Goal: Task Accomplishment & Management: Complete application form

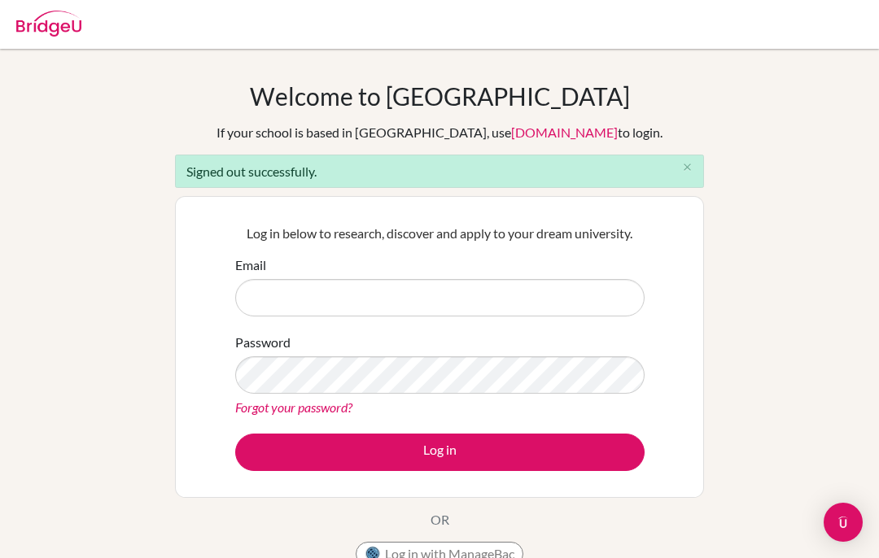
click at [553, 316] on input "Email" at bounding box center [439, 297] width 409 height 37
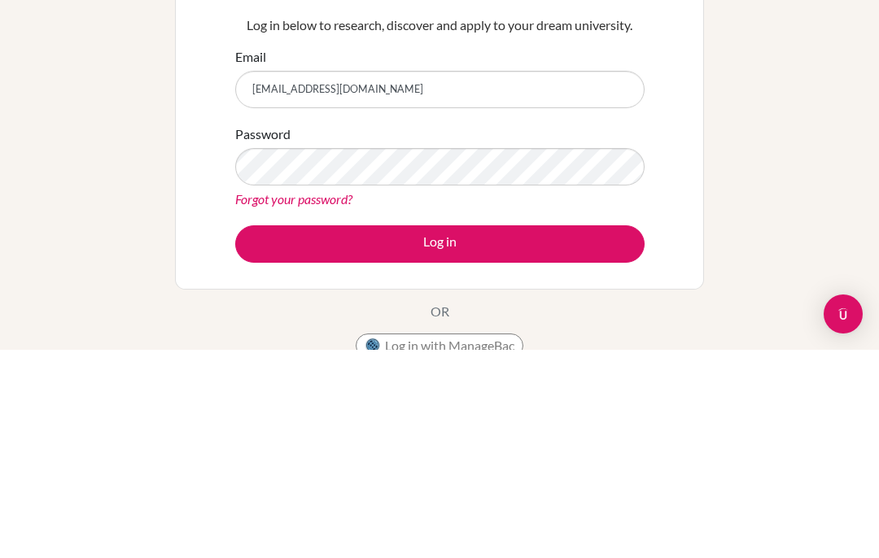
type input "[EMAIL_ADDRESS][DOMAIN_NAME]"
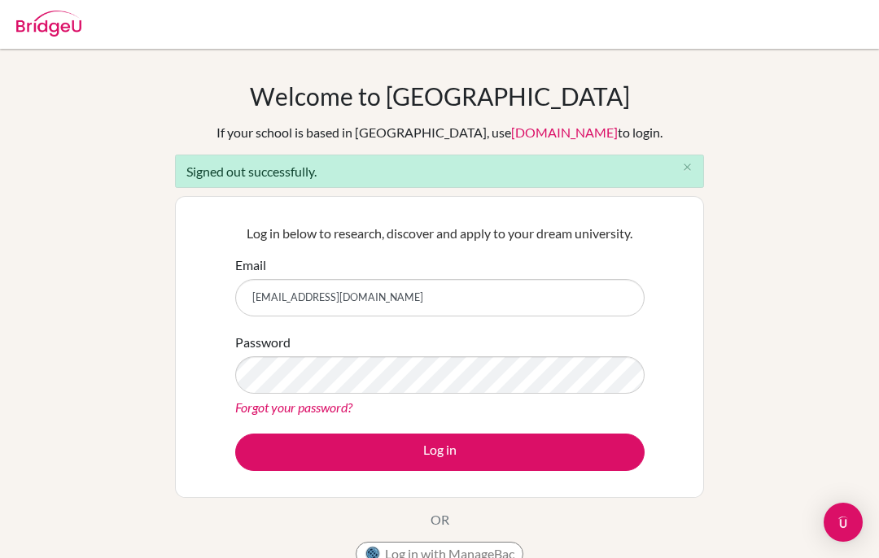
click at [692, 172] on icon "close" at bounding box center [687, 167] width 12 height 12
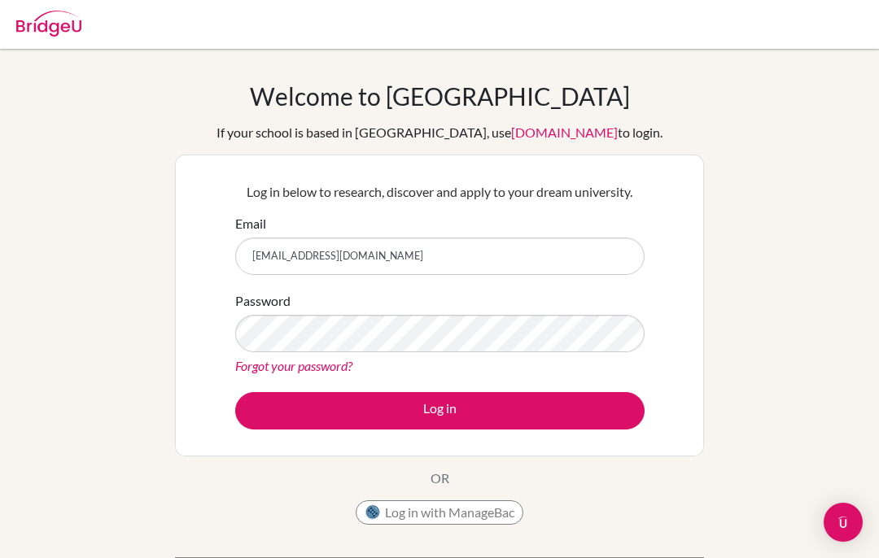
click at [544, 138] on link "[DOMAIN_NAME]" at bounding box center [564, 132] width 107 height 15
click at [543, 136] on link "[DOMAIN_NAME]" at bounding box center [564, 132] width 107 height 15
